Goal: Task Accomplishment & Management: Use online tool/utility

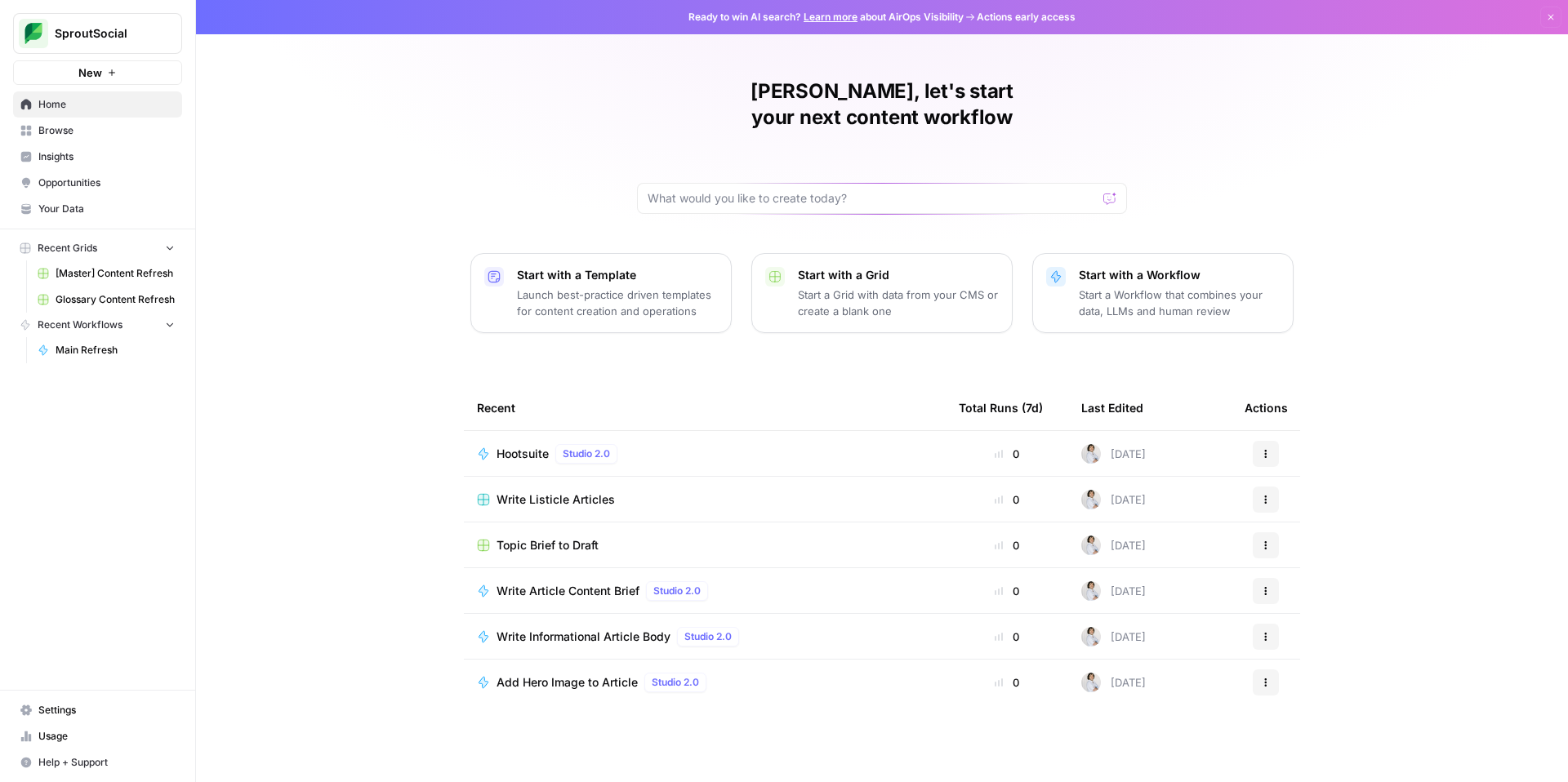
click at [98, 268] on span "[Master] Content Refresh" at bounding box center [115, 273] width 119 height 15
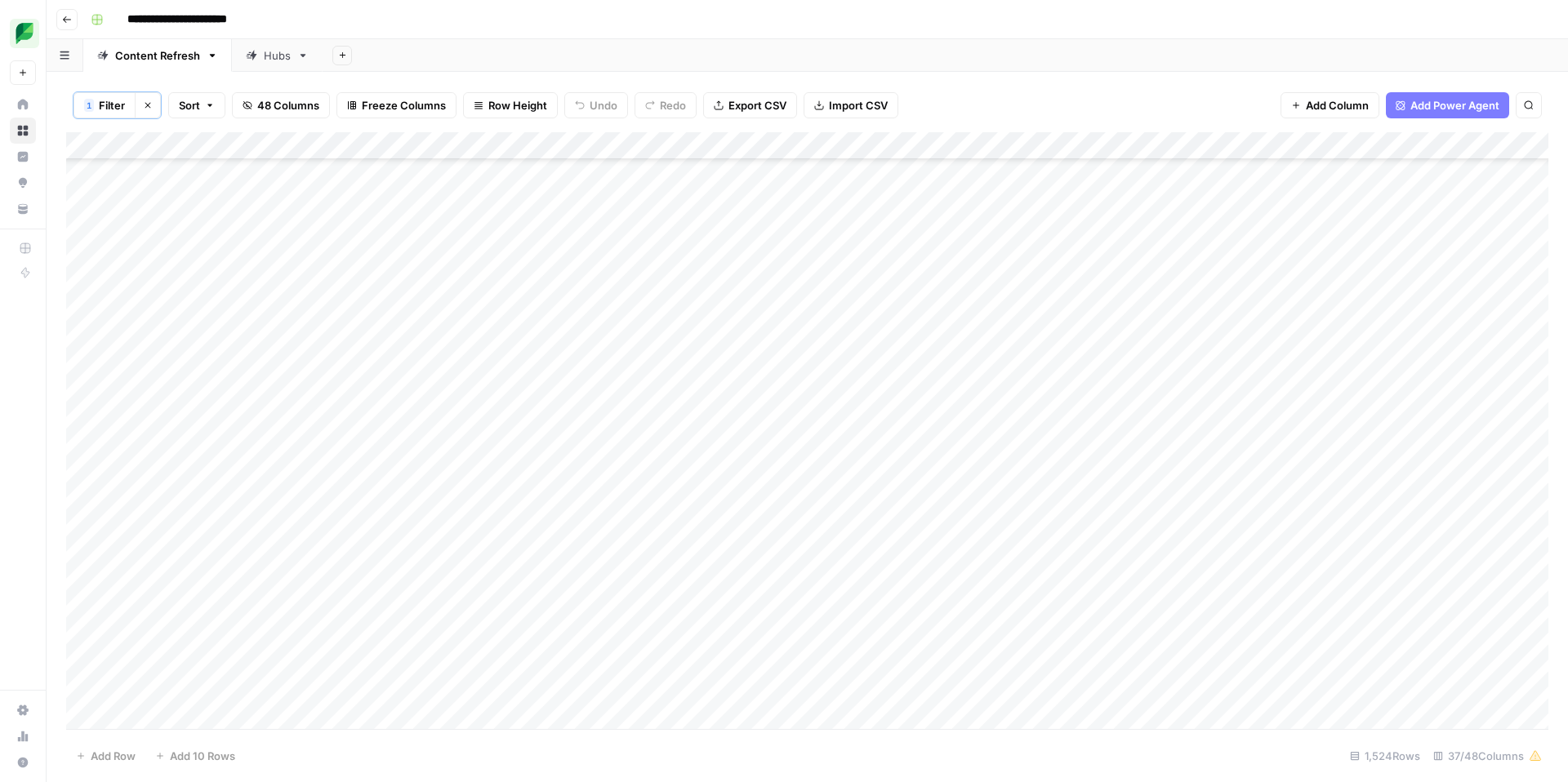
scroll to position [3629, 0]
click at [210, 103] on icon "button" at bounding box center [209, 104] width 10 height 10
click at [288, 192] on button "Add Sort" at bounding box center [364, 192] width 351 height 21
click at [273, 266] on span "Clear All" at bounding box center [259, 260] width 40 height 15
click at [111, 104] on span "Filter" at bounding box center [111, 105] width 26 height 17
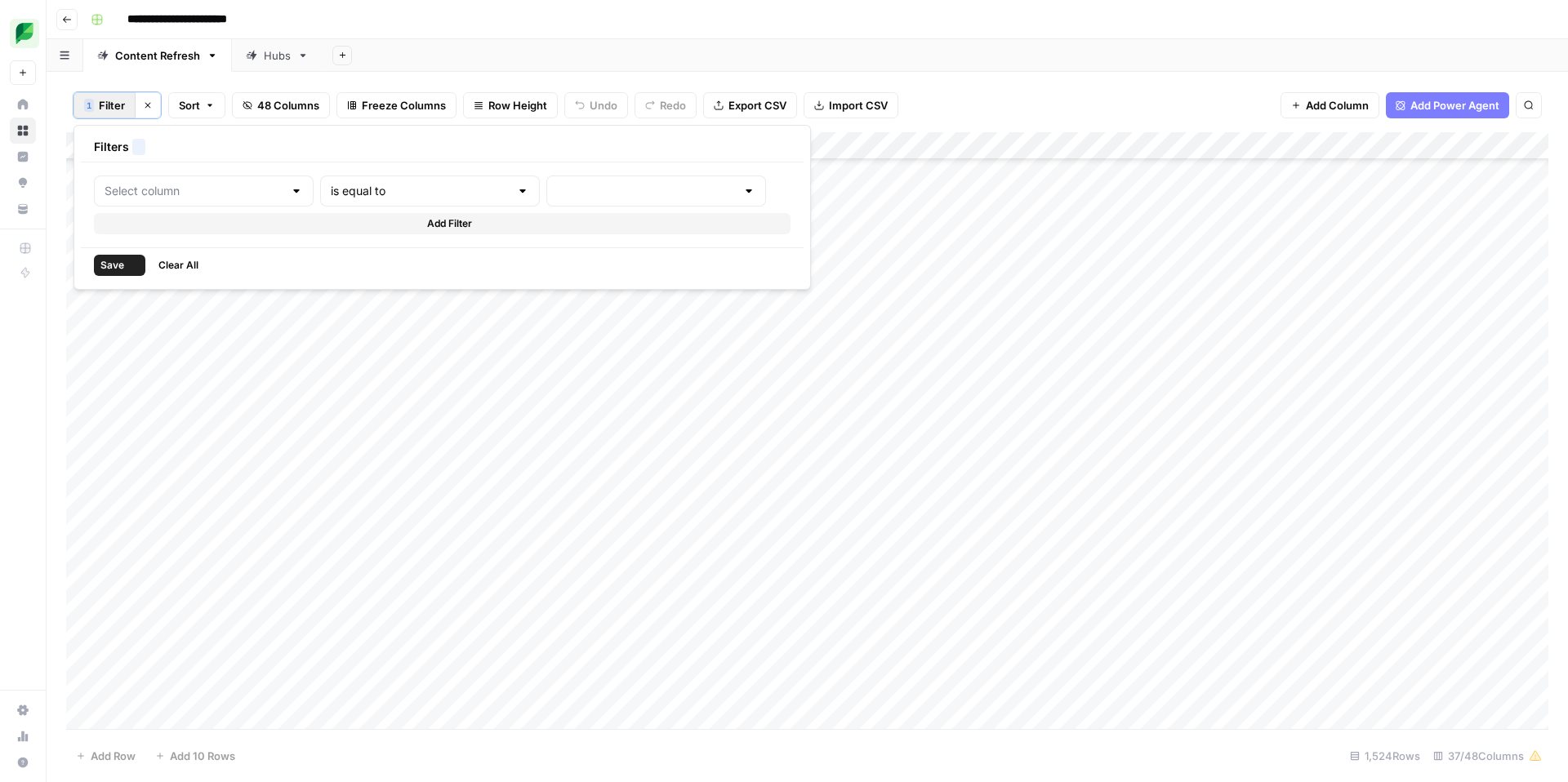
type input "Main Refresh"
click at [230, 197] on input "text" at bounding box center [213, 191] width 178 height 17
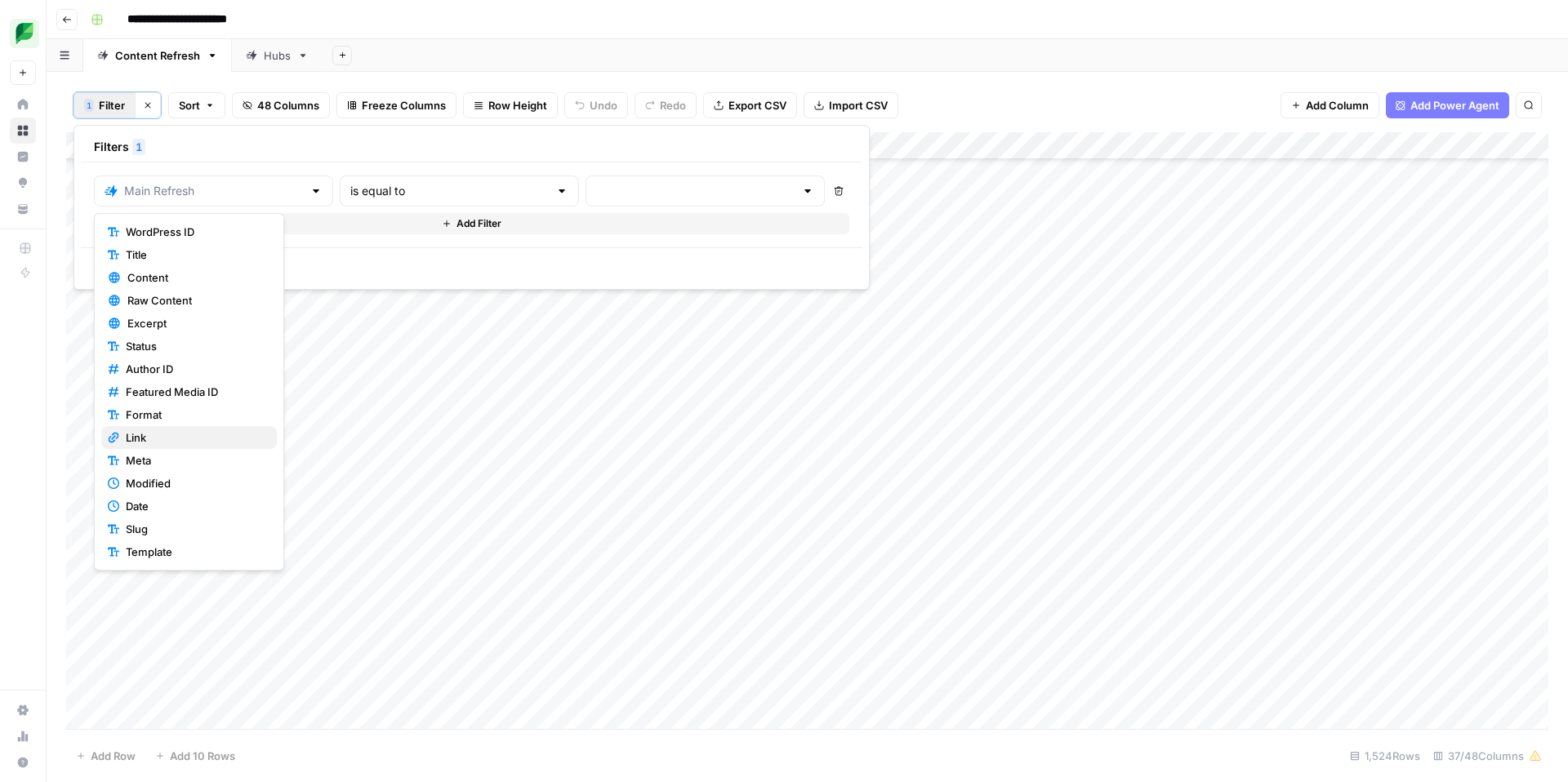
click at [151, 440] on span "Link" at bounding box center [194, 437] width 138 height 17
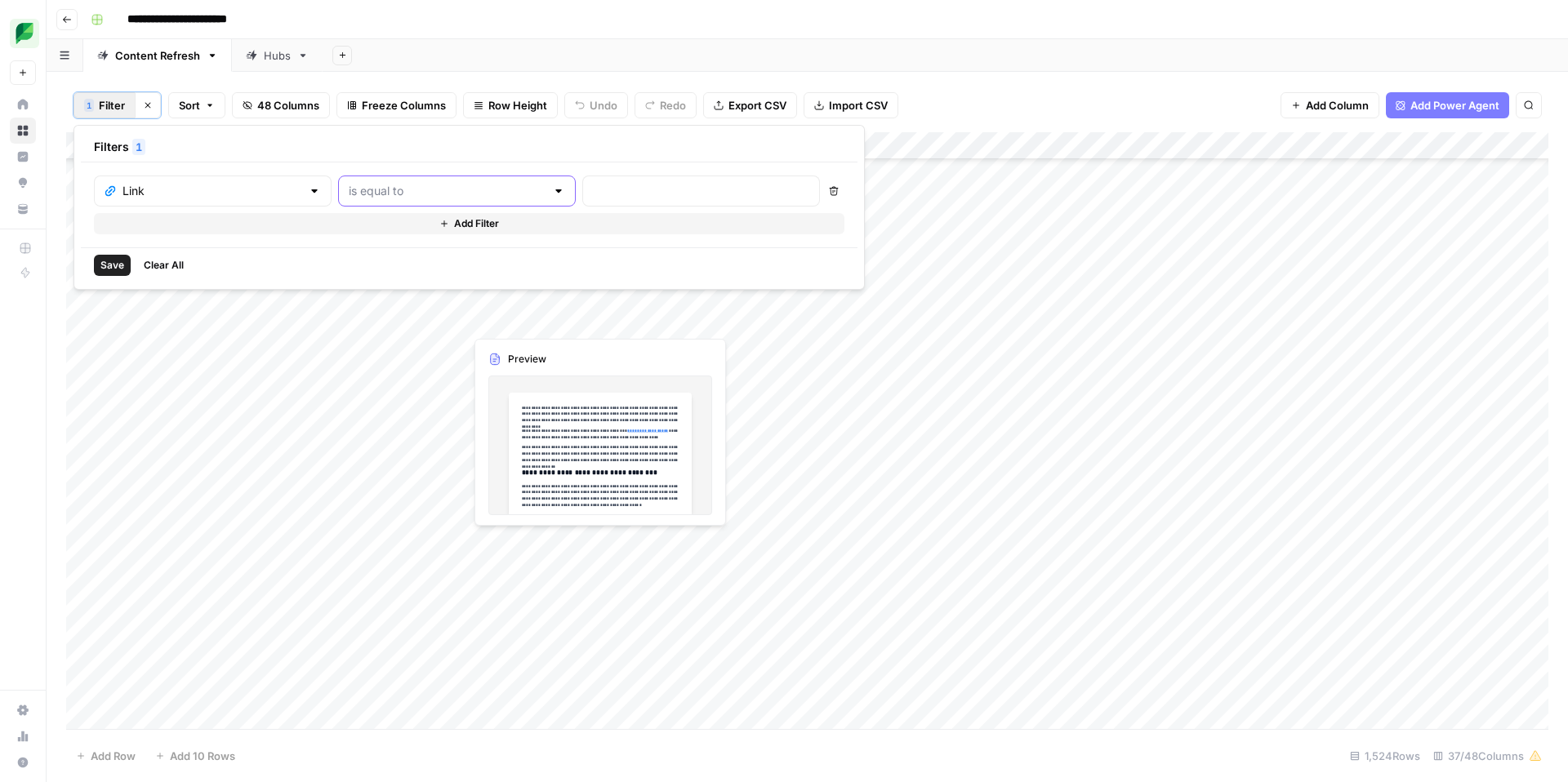
click at [444, 196] on input "text" at bounding box center [447, 191] width 197 height 17
drag, startPoint x: 387, startPoint y: 269, endPoint x: 398, endPoint y: 268, distance: 11.0
click at [387, 269] on span "contains" at bounding box center [382, 277] width 156 height 17
type input "contains"
click at [593, 184] on input "text" at bounding box center [701, 191] width 217 height 17
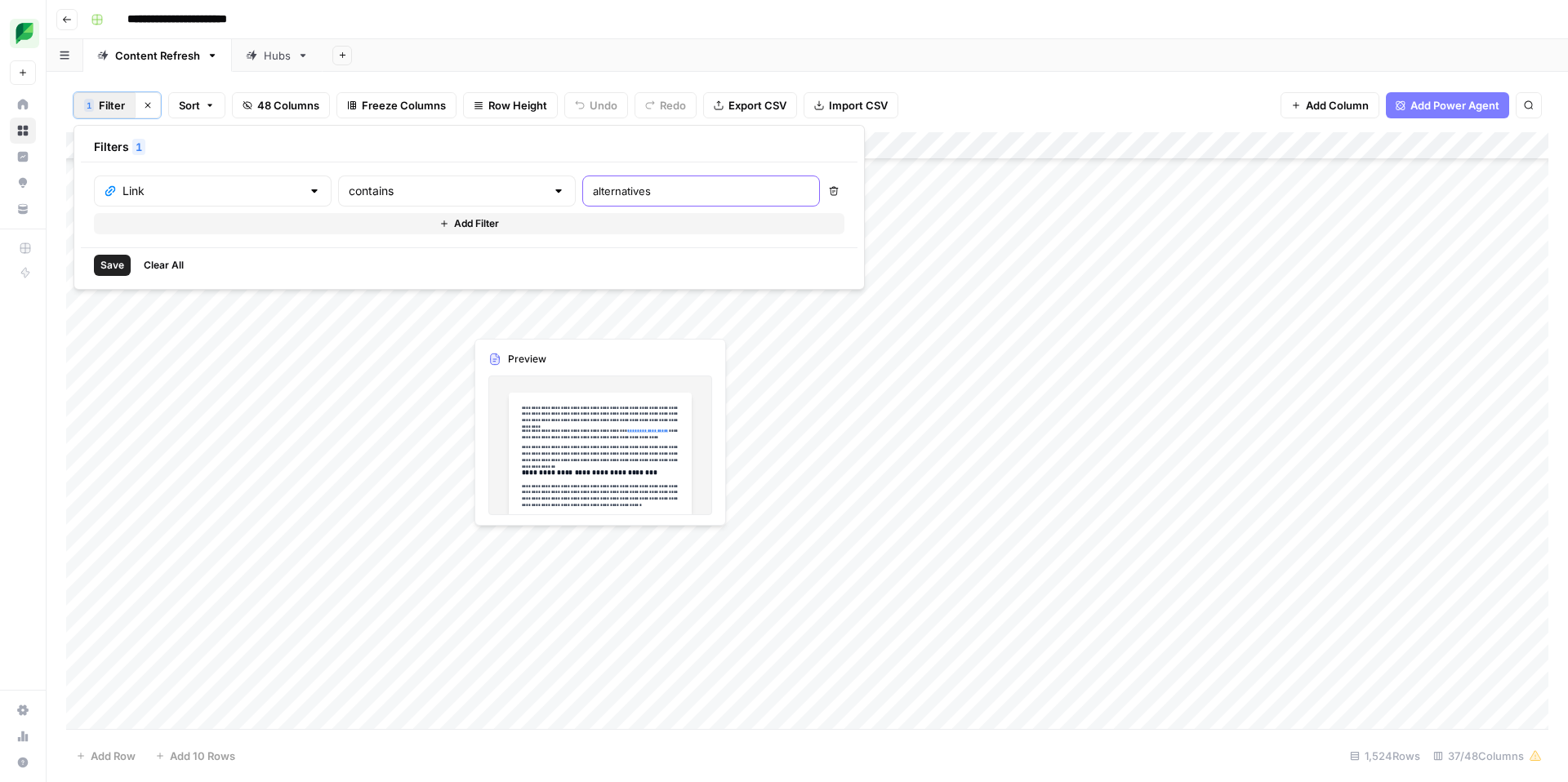
type input "alternatives"
click at [976, 430] on div "Add Column" at bounding box center [807, 431] width 1482 height 597
